Goal: Find specific page/section: Find specific page/section

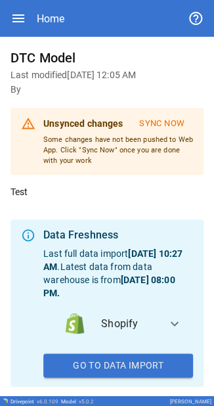
click at [17, 1] on icon "button" at bounding box center [19, 19] width 16 height 16
